Goal: Task Accomplishment & Management: Manage account settings

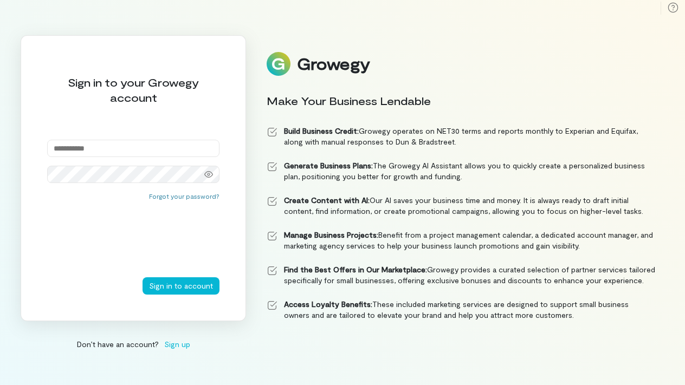
type input "**********"
click at [182, 286] on button "Sign in to account" at bounding box center [180, 285] width 77 height 17
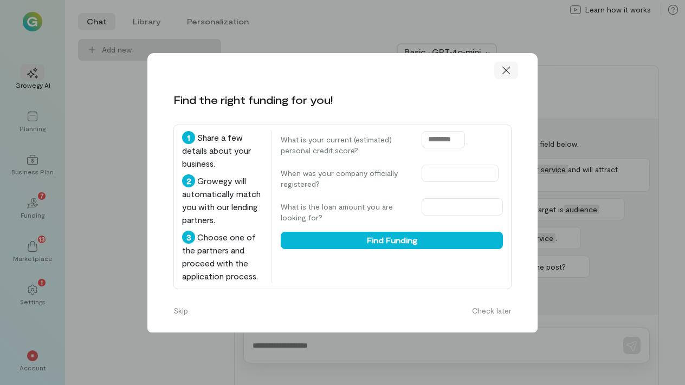
click at [507, 65] on icon at bounding box center [505, 70] width 11 height 11
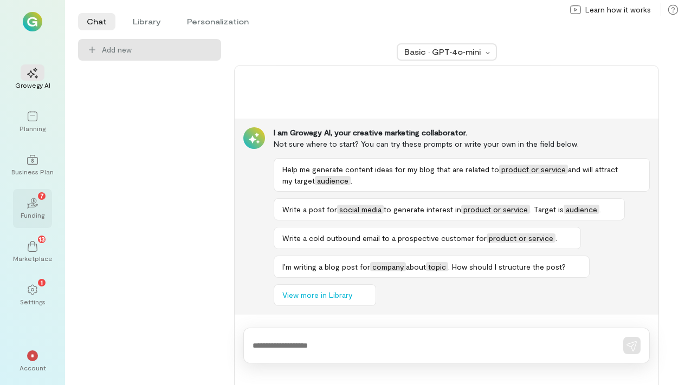
click at [23, 215] on div "Funding" at bounding box center [33, 215] width 24 height 9
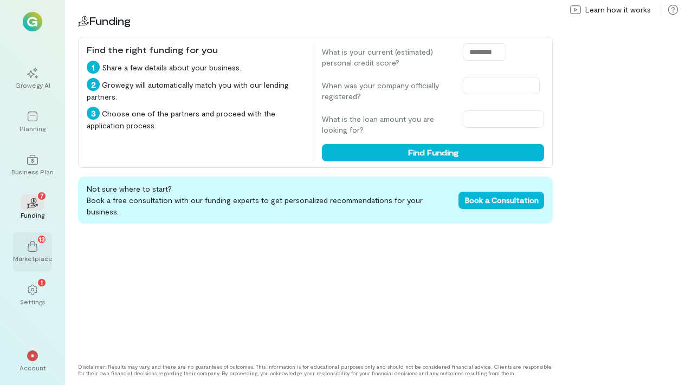
click at [25, 243] on div "13" at bounding box center [33, 246] width 24 height 16
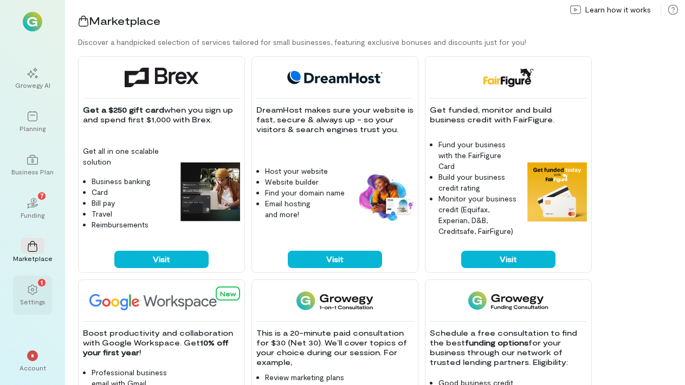
click at [40, 289] on div "1" at bounding box center [33, 289] width 24 height 16
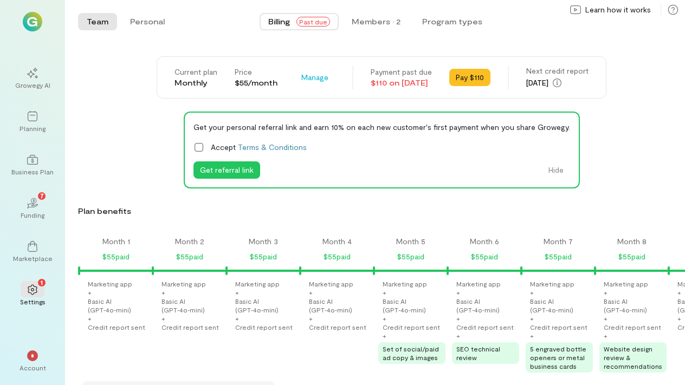
scroll to position [0, 1298]
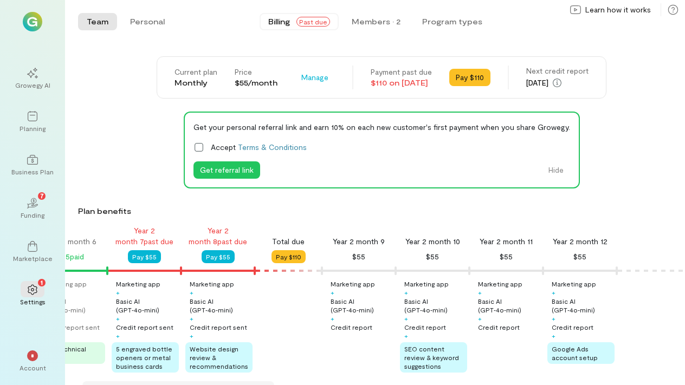
click at [300, 22] on span "Past due" at bounding box center [313, 22] width 34 height 10
click at [321, 21] on span "Past due" at bounding box center [313, 22] width 34 height 10
click at [485, 75] on button "Pay $110" at bounding box center [469, 77] width 41 height 17
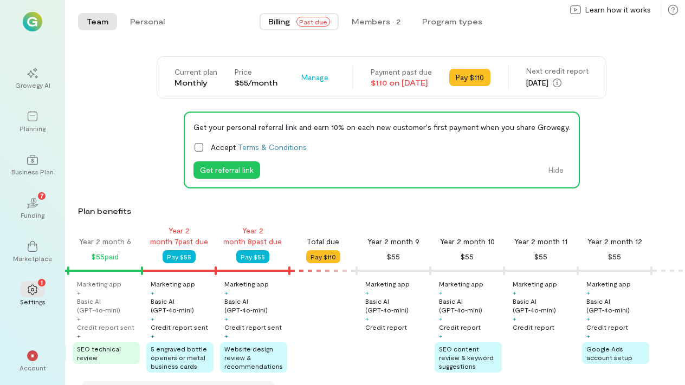
scroll to position [0, 0]
click at [370, 24] on div "Members · 2" at bounding box center [375, 21] width 49 height 11
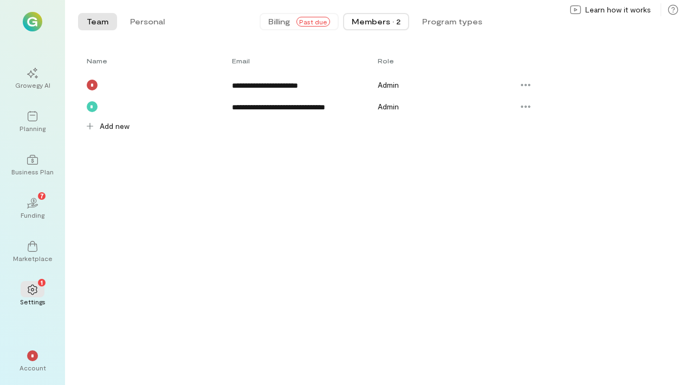
click at [306, 23] on span "Past due" at bounding box center [313, 22] width 34 height 10
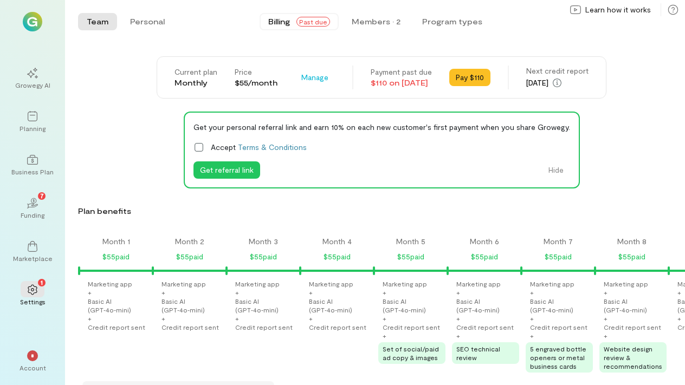
scroll to position [0, 1298]
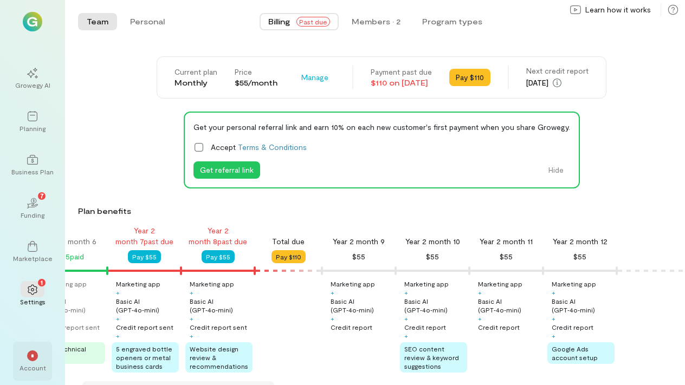
click at [30, 355] on div "*" at bounding box center [32, 355] width 11 height 11
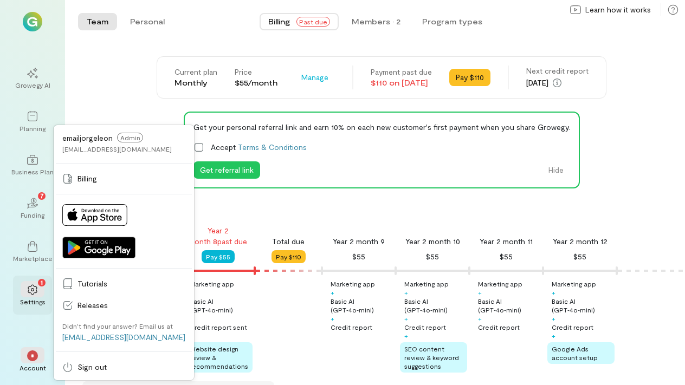
click at [32, 281] on div "1" at bounding box center [33, 289] width 24 height 16
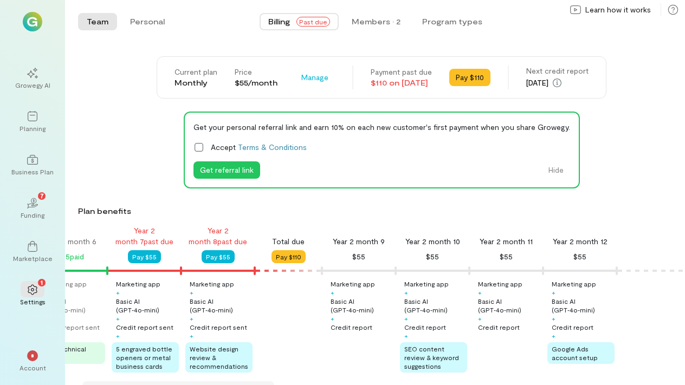
scroll to position [0, 0]
click at [160, 25] on button "Personal" at bounding box center [147, 21] width 52 height 17
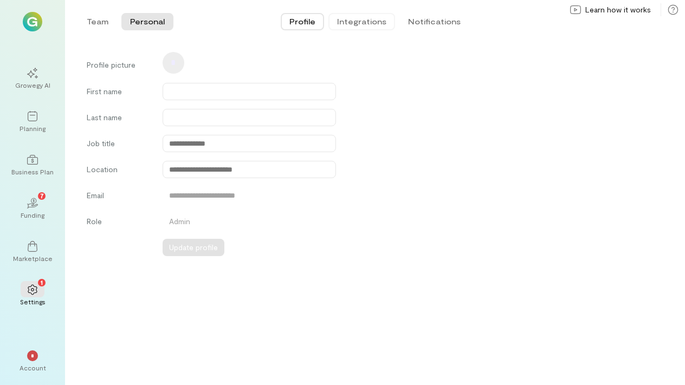
click at [373, 18] on button "Integrations" at bounding box center [361, 21] width 67 height 17
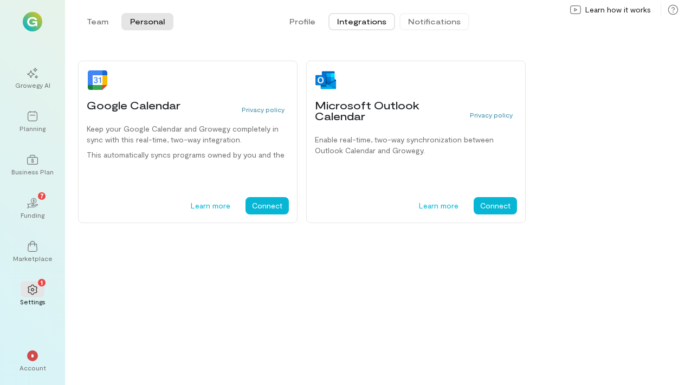
click at [421, 18] on button "Notifications" at bounding box center [434, 21] width 70 height 17
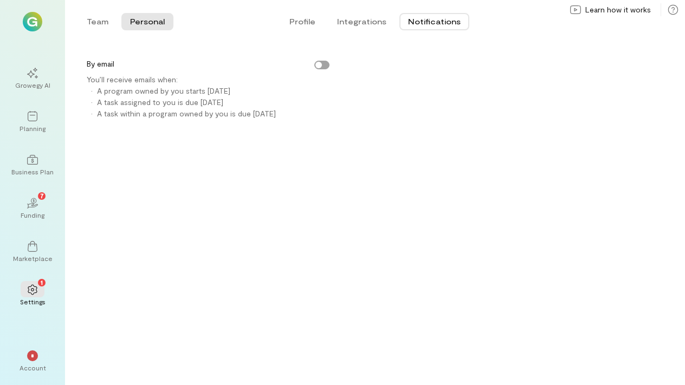
click at [25, 31] on div "Growegy AI Planning Business Plan 02 7 Funding Marketplace 1 Settings * Account…" at bounding box center [32, 192] width 65 height 385
click at [32, 355] on span "*" at bounding box center [32, 356] width 3 height 6
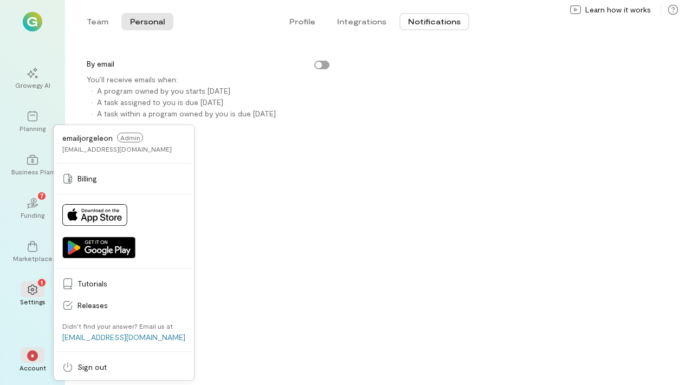
click at [131, 140] on span "Admin" at bounding box center [130, 138] width 26 height 10
click at [114, 151] on div "[EMAIL_ADDRESS][DOMAIN_NAME]" at bounding box center [116, 149] width 109 height 9
click at [40, 290] on div "1" at bounding box center [33, 289] width 24 height 16
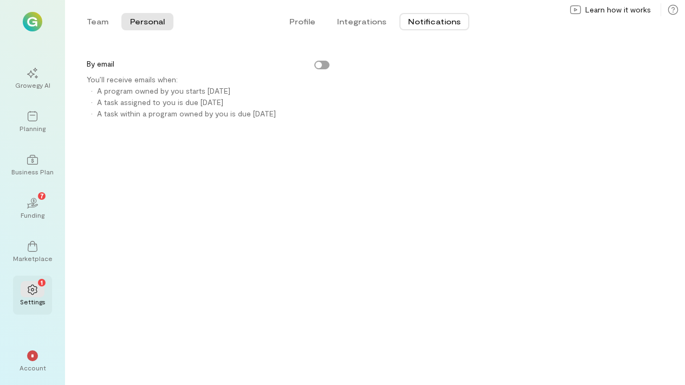
click at [38, 288] on div "1" at bounding box center [33, 289] width 24 height 16
click at [24, 238] on div at bounding box center [33, 246] width 24 height 16
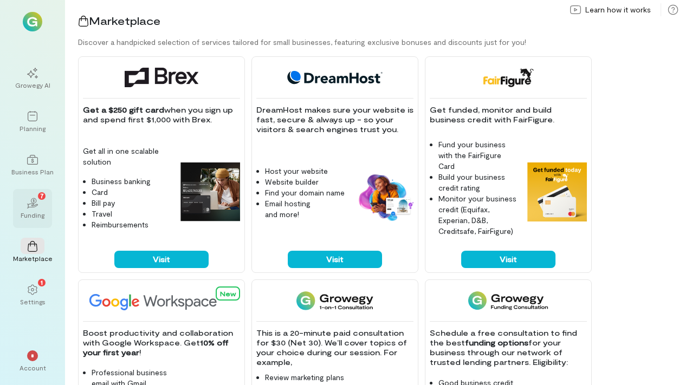
click at [46, 197] on div "02 7 Funding" at bounding box center [32, 208] width 39 height 39
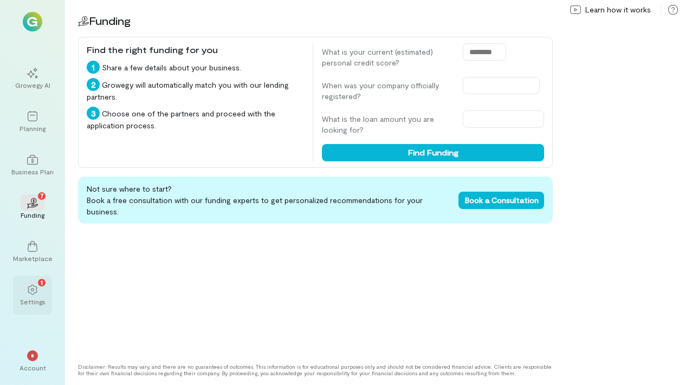
click at [41, 284] on span "1" at bounding box center [42, 282] width 2 height 10
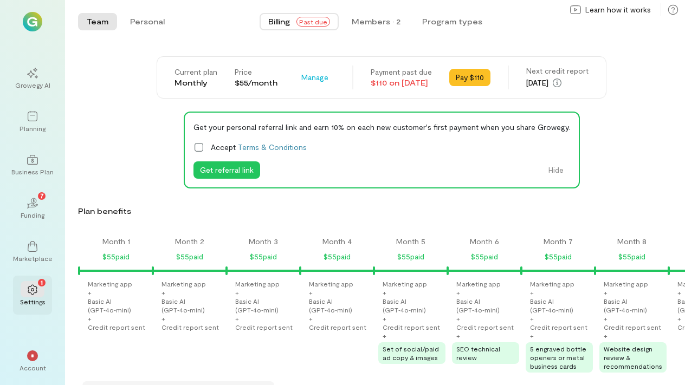
scroll to position [0, 1298]
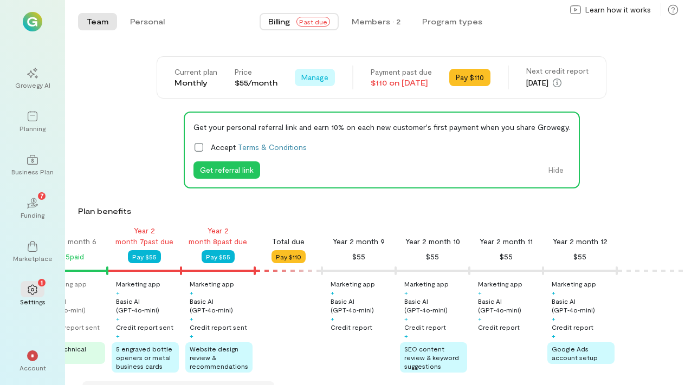
click at [301, 82] on span "Manage" at bounding box center [314, 77] width 27 height 11
click at [323, 118] on span "Cancel plan" at bounding box center [346, 122] width 55 height 11
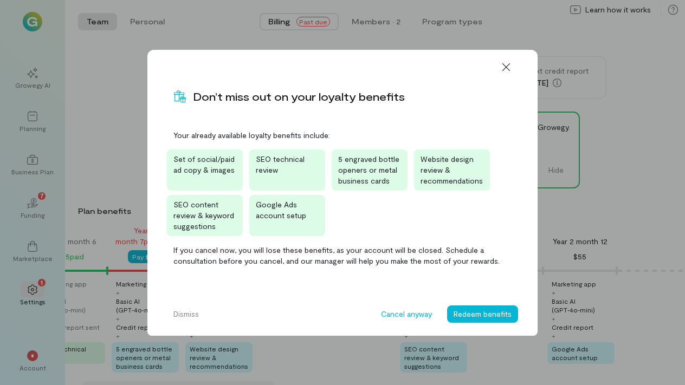
click at [211, 160] on span "Set of social/paid ad copy & images" at bounding box center [203, 164] width 61 height 20
click at [507, 67] on icon at bounding box center [505, 67] width 11 height 11
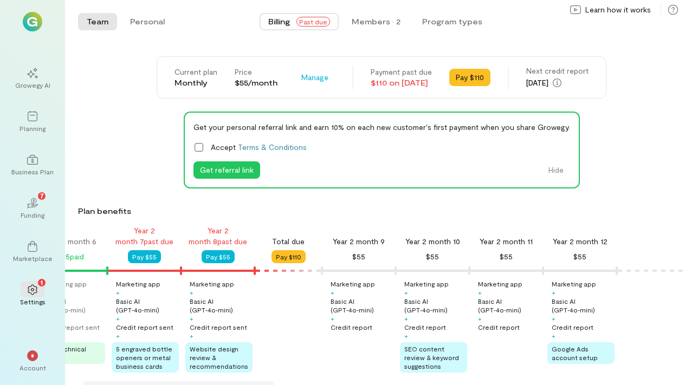
scroll to position [0, 0]
